Goal: Check status: Check status

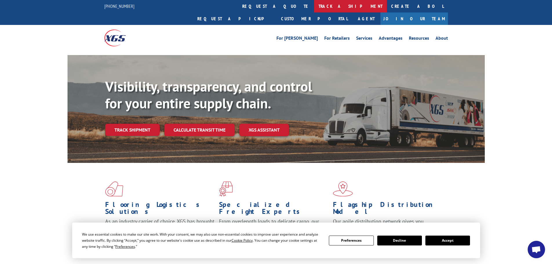
click at [314, 5] on link "track a shipment" at bounding box center [350, 6] width 73 height 12
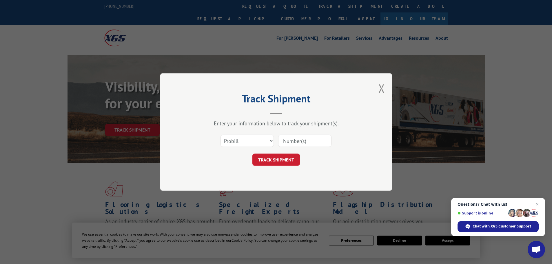
click at [308, 139] on input at bounding box center [304, 141] width 53 height 12
paste input "17233430"
type input "17233430"
click at [279, 155] on button "TRACK SHIPMENT" at bounding box center [276, 160] width 48 height 12
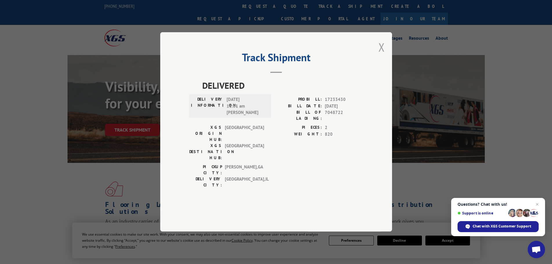
click at [382, 55] on button "Close modal" at bounding box center [382, 46] width 6 height 15
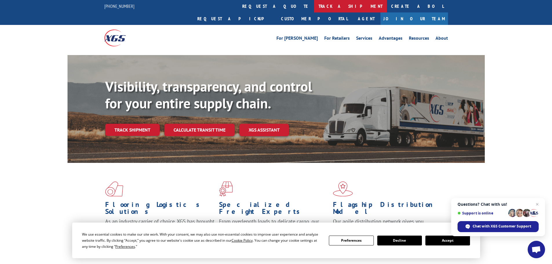
click at [314, 5] on link "track a shipment" at bounding box center [350, 6] width 73 height 12
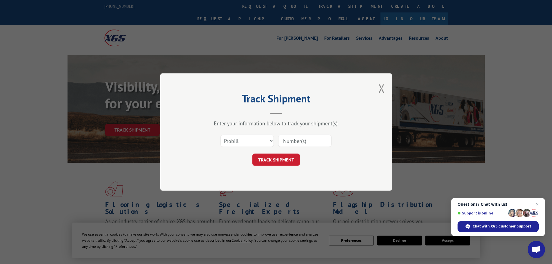
click at [300, 140] on input at bounding box center [304, 141] width 53 height 12
paste input "17233430"
type input "17233430"
click at [284, 158] on button "TRACK SHIPMENT" at bounding box center [276, 160] width 48 height 12
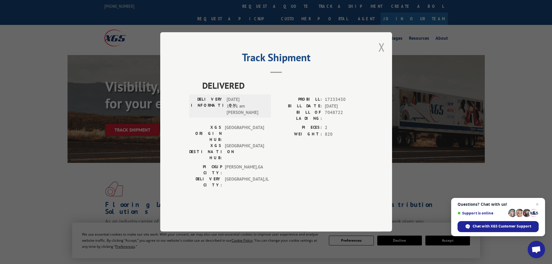
click at [382, 55] on button "Close modal" at bounding box center [382, 46] width 6 height 15
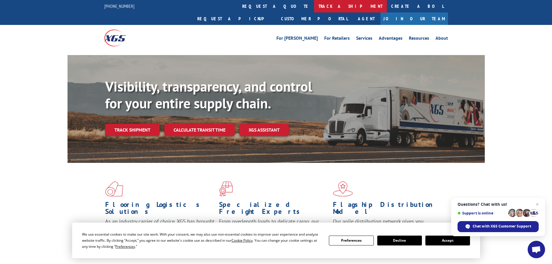
click at [314, 8] on link "track a shipment" at bounding box center [350, 6] width 73 height 12
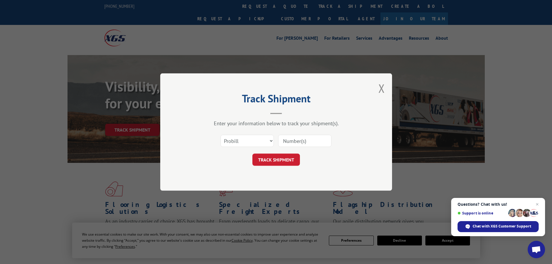
click at [291, 139] on input at bounding box center [304, 141] width 53 height 12
paste input "16398288"
type input "16398288"
click at [277, 157] on button "TRACK SHIPMENT" at bounding box center [276, 160] width 48 height 12
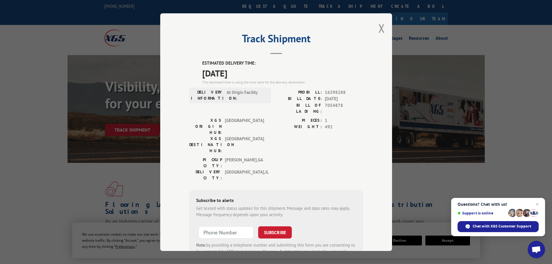
drag, startPoint x: 254, startPoint y: 70, endPoint x: 201, endPoint y: 64, distance: 53.6
click at [202, 64] on div "ESTIMATED DELIVERY TIME: [DATE] The estimated time is using the time zone for t…" at bounding box center [282, 72] width 161 height 25
copy div "ESTIMATED DELIVERY TIME: [DATE]"
click at [380, 28] on button "Close modal" at bounding box center [382, 28] width 6 height 15
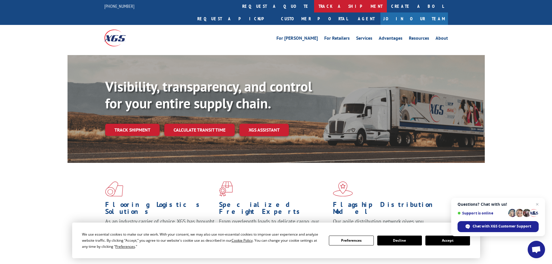
click at [314, 5] on link "track a shipment" at bounding box center [350, 6] width 73 height 12
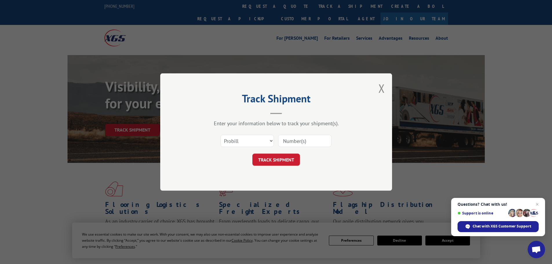
click at [310, 138] on input at bounding box center [304, 141] width 53 height 12
paste input "17478555"
type input "17478555"
click at [282, 163] on button "TRACK SHIPMENT" at bounding box center [276, 160] width 48 height 12
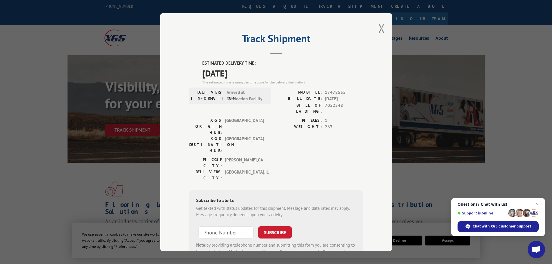
drag, startPoint x: 248, startPoint y: 72, endPoint x: 199, endPoint y: 64, distance: 49.6
click at [199, 64] on div "ESTIMATED DELIVERY TIME: [DATE] The estimated time is using the time zone for t…" at bounding box center [276, 164] width 174 height 208
copy div "ESTIMATED DELIVERY TIME: [DATE]"
click at [379, 27] on button "Close modal" at bounding box center [382, 28] width 6 height 15
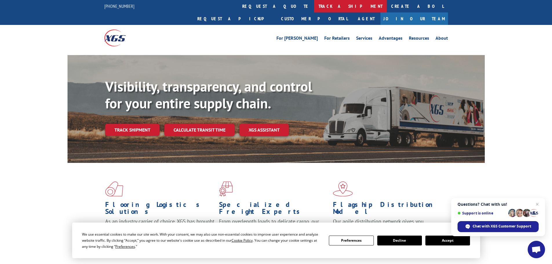
click at [314, 3] on link "track a shipment" at bounding box center [350, 6] width 73 height 12
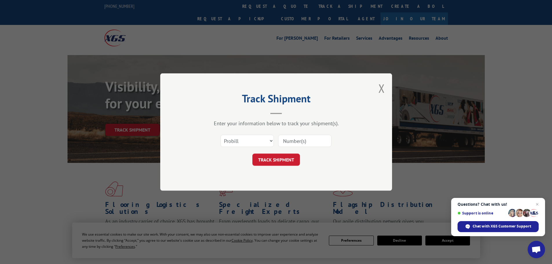
click at [313, 140] on input at bounding box center [304, 141] width 53 height 12
paste input "16398288"
type input "16398288"
click at [279, 156] on button "TRACK SHIPMENT" at bounding box center [276, 160] width 48 height 12
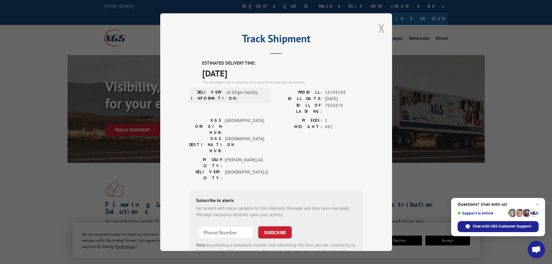
click at [379, 28] on button "Close modal" at bounding box center [382, 28] width 6 height 15
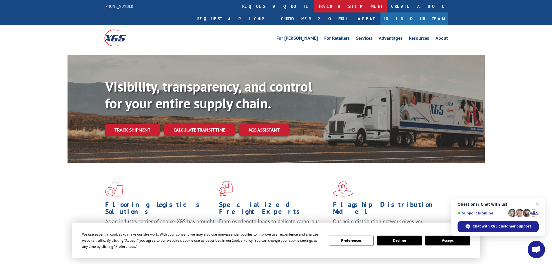
click at [314, 6] on link "track a shipment" at bounding box center [350, 6] width 73 height 12
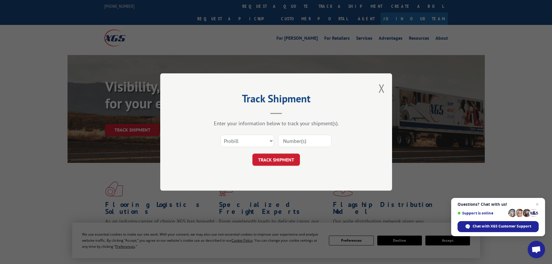
click at [312, 138] on input at bounding box center [304, 141] width 53 height 12
paste input "17478437"
type input "17478437"
click at [284, 159] on button "TRACK SHIPMENT" at bounding box center [276, 160] width 48 height 12
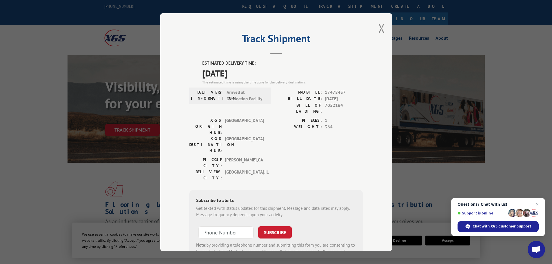
drag, startPoint x: 251, startPoint y: 70, endPoint x: 201, endPoint y: 70, distance: 50.7
click at [202, 70] on span "[DATE]" at bounding box center [282, 72] width 161 height 13
copy span "[DATE]"
click at [379, 26] on button "Close modal" at bounding box center [382, 28] width 6 height 15
